Goal: Task Accomplishment & Management: Use online tool/utility

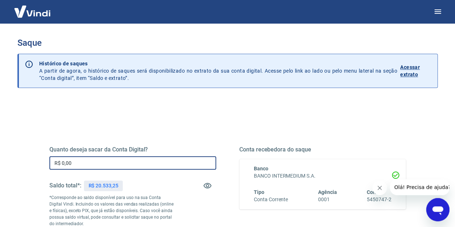
click at [109, 158] on input "R$ 0,00" at bounding box center [132, 162] width 167 height 13
type input "R$ 20.000,00"
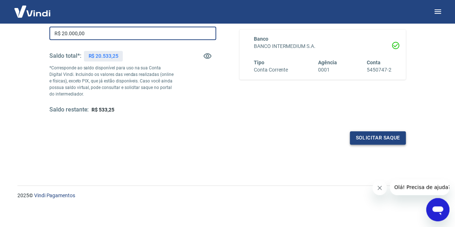
scroll to position [129, 0]
click at [371, 138] on button "Solicitar saque" at bounding box center [378, 137] width 56 height 13
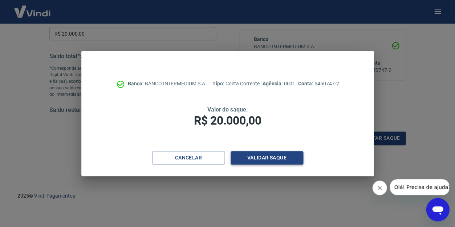
click at [283, 155] on button "Validar saque" at bounding box center [266, 157] width 73 height 13
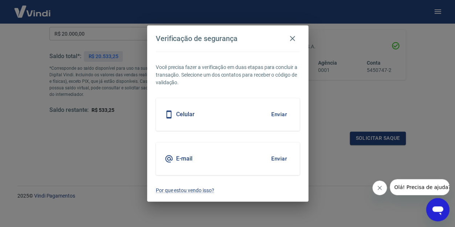
click at [274, 161] on button "Enviar" at bounding box center [279, 158] width 24 height 15
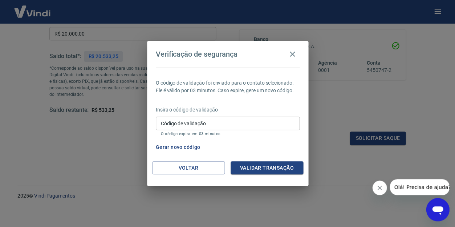
click at [260, 123] on input "Código de validação" at bounding box center [228, 123] width 144 height 13
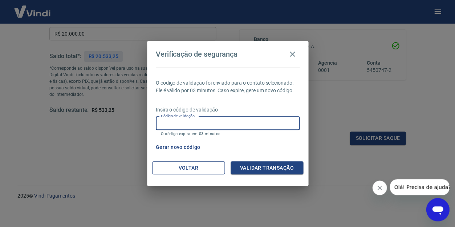
click at [190, 162] on button "Voltar" at bounding box center [188, 167] width 73 height 13
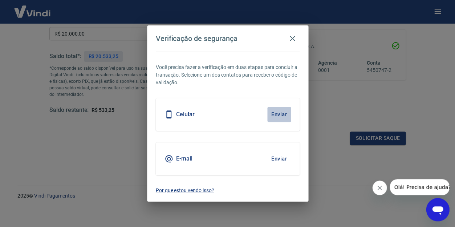
click at [285, 113] on button "Enviar" at bounding box center [279, 114] width 24 height 15
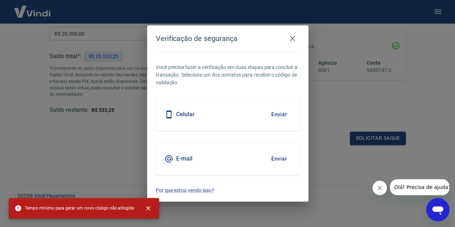
click at [252, 142] on div "E-mail Enviar" at bounding box center [228, 158] width 144 height 33
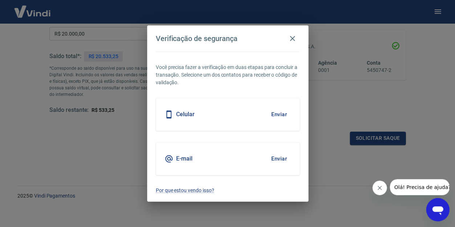
drag, startPoint x: 269, startPoint y: 151, endPoint x: 274, endPoint y: 153, distance: 5.2
click at [270, 151] on button "Enviar" at bounding box center [279, 158] width 24 height 15
drag, startPoint x: 212, startPoint y: 160, endPoint x: 200, endPoint y: 159, distance: 11.7
click at [211, 160] on div "E-mail Enviar" at bounding box center [228, 158] width 144 height 33
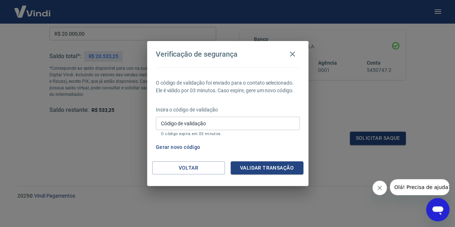
click at [220, 126] on input "Código de validação" at bounding box center [228, 123] width 144 height 13
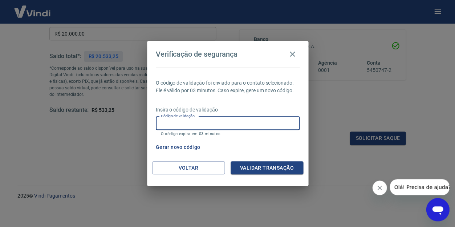
paste input "498103"
type input "498103"
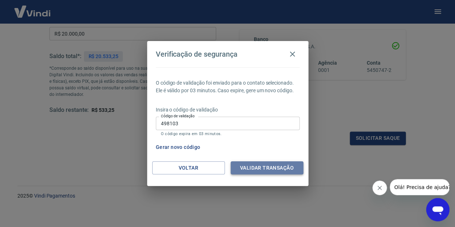
click at [263, 169] on button "Validar transação" at bounding box center [266, 167] width 73 height 13
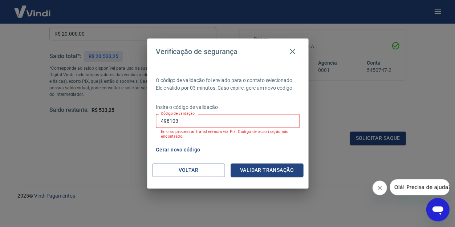
click at [214, 124] on input "498103" at bounding box center [228, 120] width 144 height 13
click at [215, 124] on input "498103" at bounding box center [228, 120] width 144 height 13
paste input "767342"
type input "767342"
click at [270, 164] on button "Validar transação" at bounding box center [266, 169] width 73 height 13
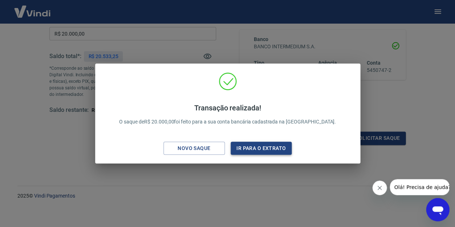
click at [256, 145] on button "Ir para o extrato" at bounding box center [260, 148] width 61 height 13
